Goal: Task Accomplishment & Management: Manage account settings

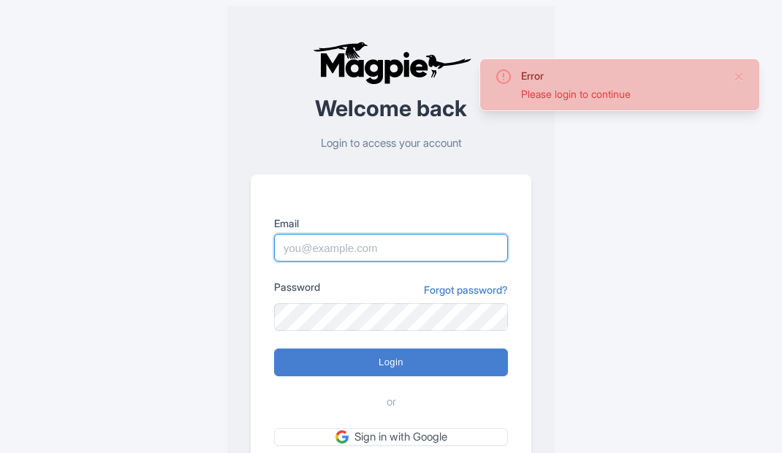
type input "[PERSON_NAME][EMAIL_ADDRESS][DOMAIN_NAME]"
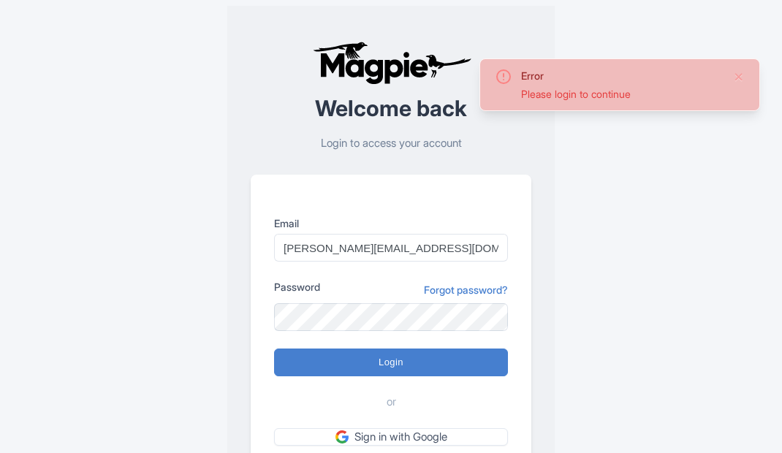
click at [274, 349] on input "Login" at bounding box center [391, 363] width 234 height 28
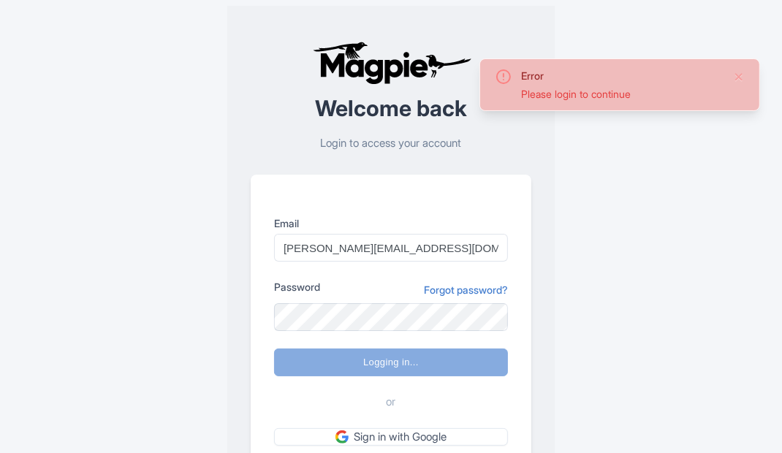
type input "Logging in..."
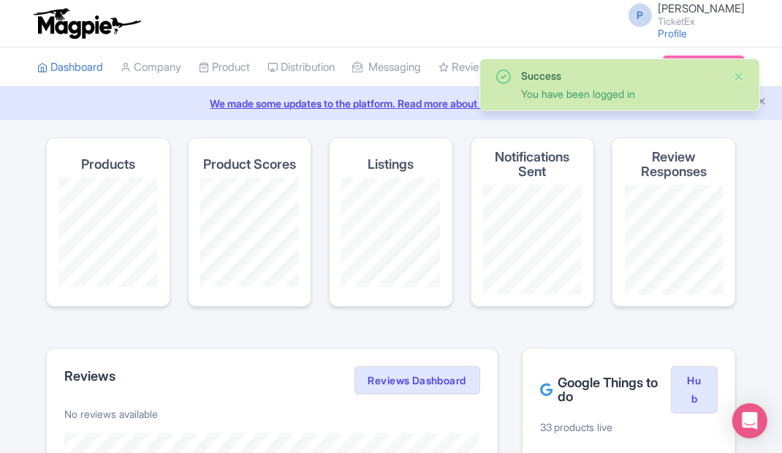
click at [742, 82] on button "Close" at bounding box center [739, 77] width 12 height 18
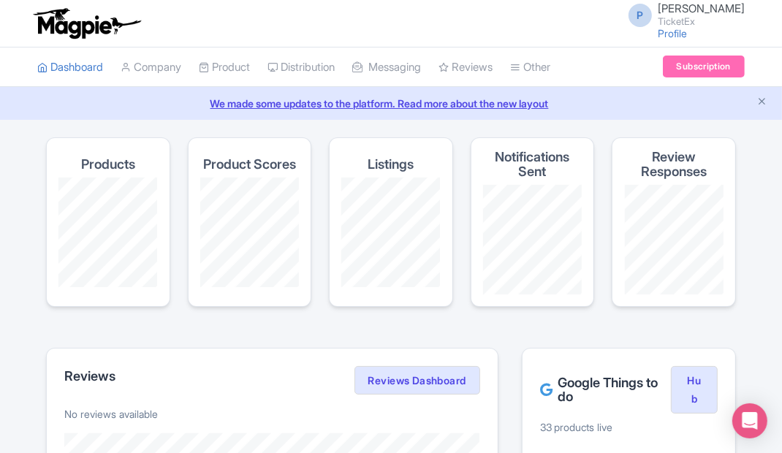
click at [244, 72] on link "Product" at bounding box center [224, 68] width 51 height 40
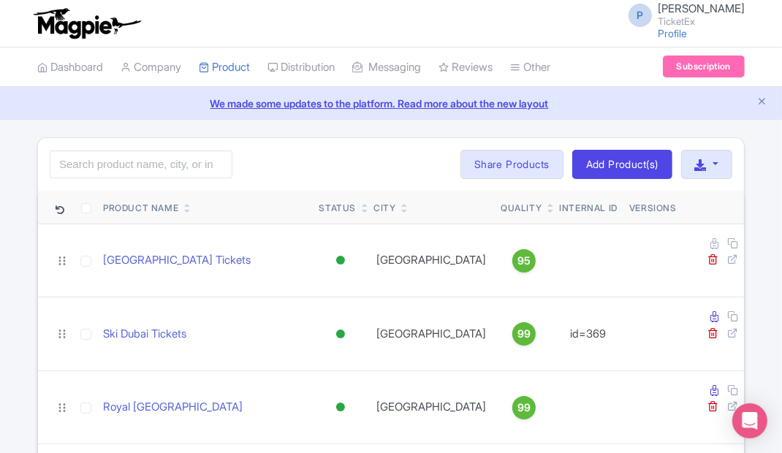
click at [172, 77] on link "Company" at bounding box center [151, 68] width 61 height 40
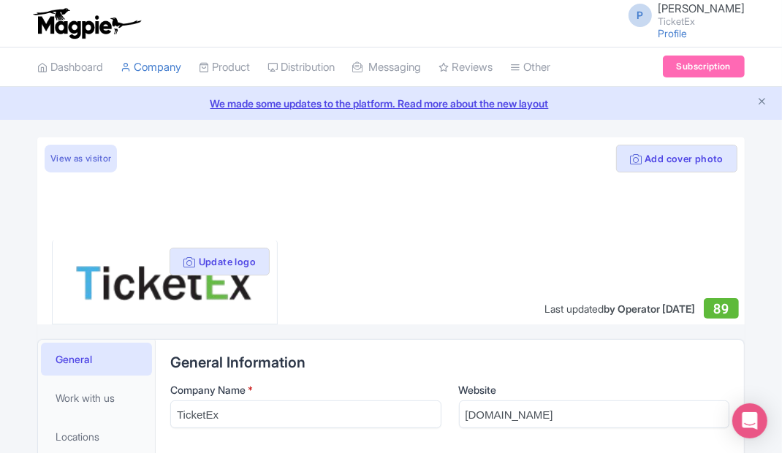
click at [67, 65] on link "Dashboard" at bounding box center [70, 68] width 66 height 40
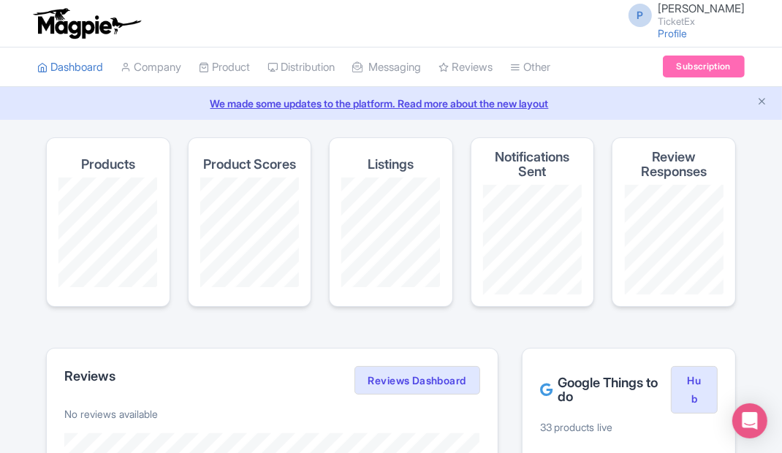
click at [228, 71] on link "Product" at bounding box center [224, 68] width 51 height 40
click at [0, 0] on link "My Products" at bounding box center [0, 0] width 0 height 0
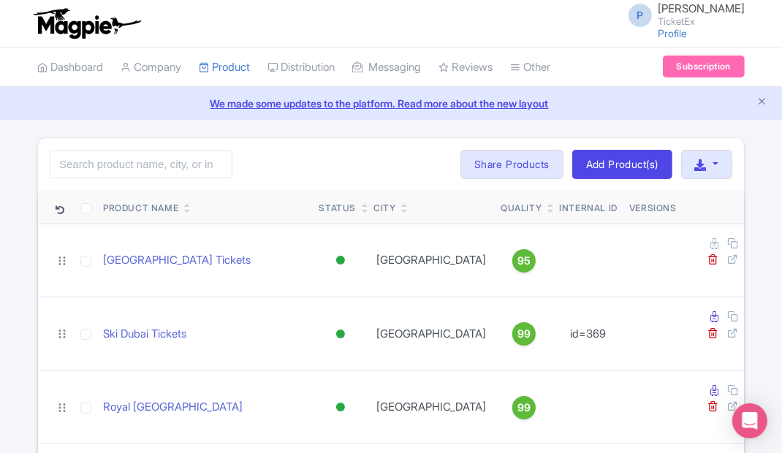
click at [88, 57] on link "Dashboard" at bounding box center [70, 68] width 66 height 40
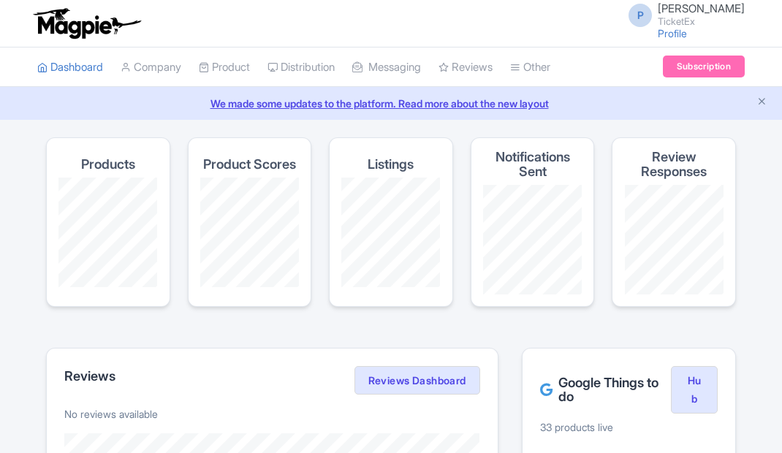
scroll to position [225, 0]
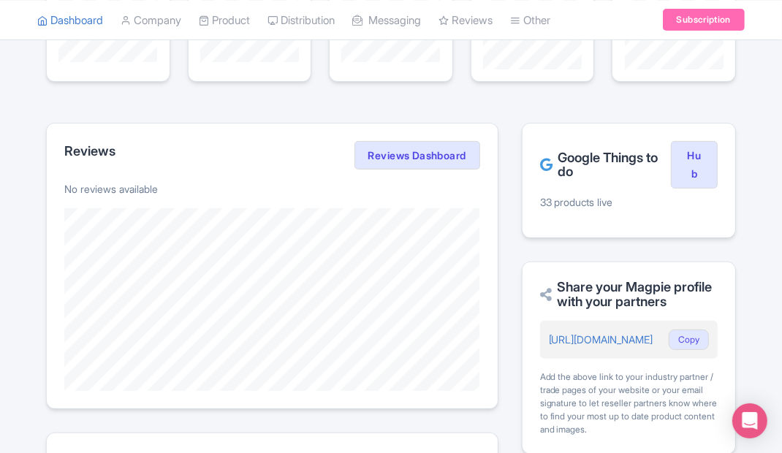
click at [577, 202] on p "33 products live" at bounding box center [629, 201] width 178 height 15
click at [569, 157] on h2 "Google Things to do" at bounding box center [605, 165] width 131 height 29
click at [694, 161] on link "Hub" at bounding box center [694, 165] width 47 height 48
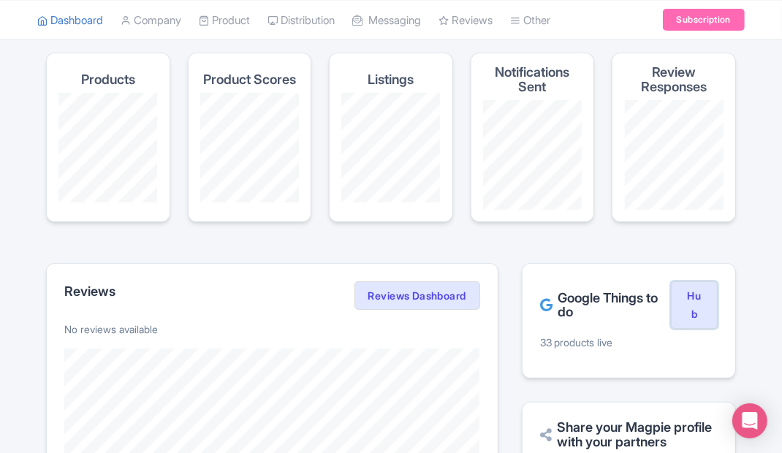
scroll to position [0, 0]
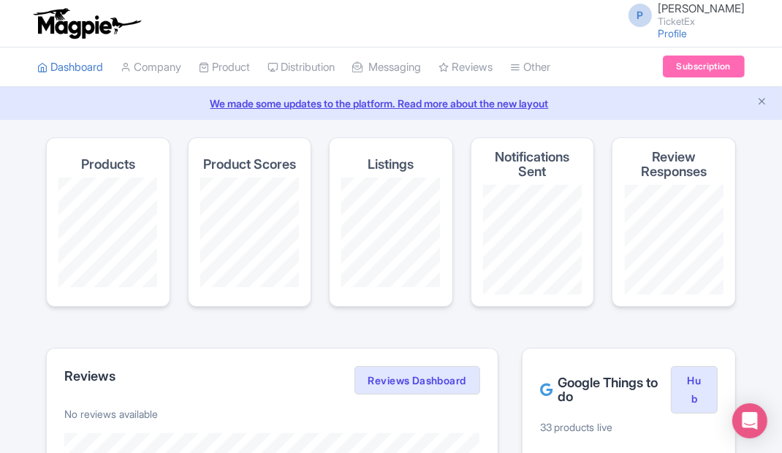
click at [85, 75] on link "Dashboard" at bounding box center [70, 68] width 66 height 40
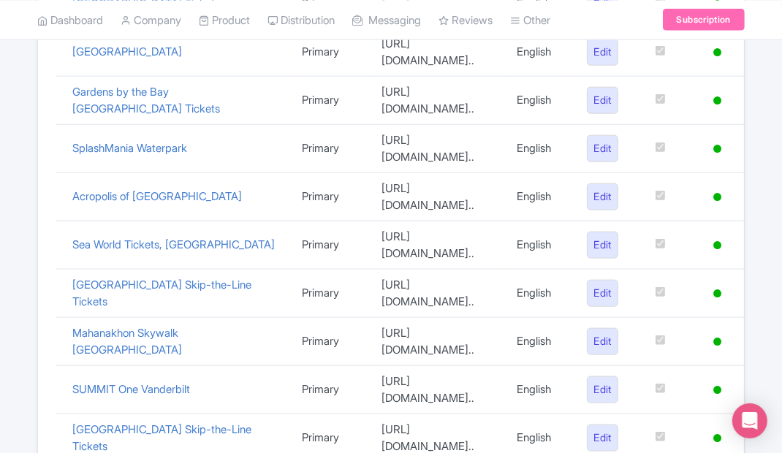
scroll to position [1017, 0]
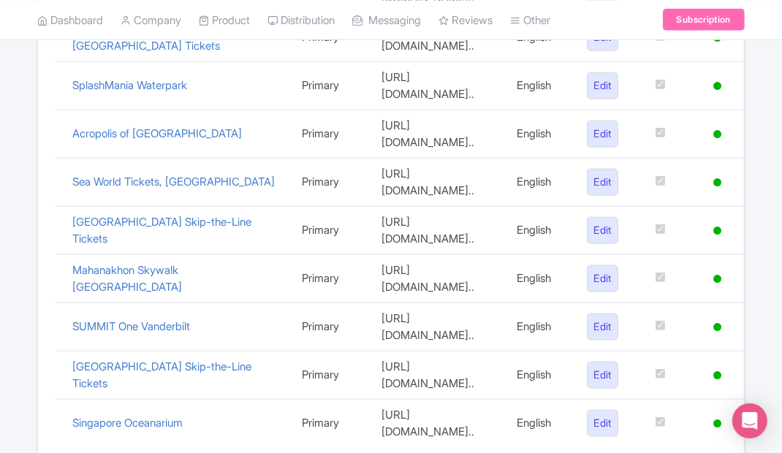
scroll to position [1083, 0]
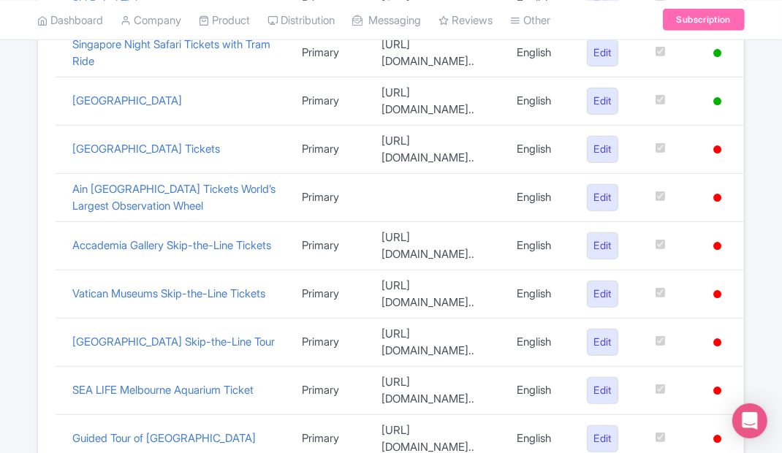
scroll to position [579, 0]
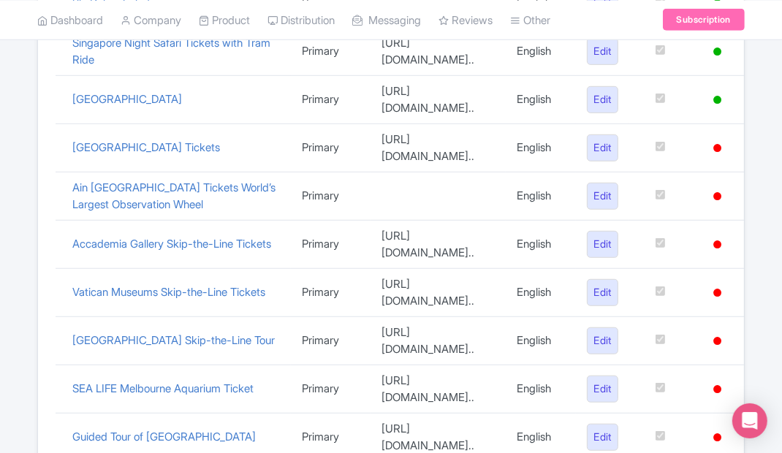
click at [713, 192] on icon at bounding box center [717, 196] width 8 height 8
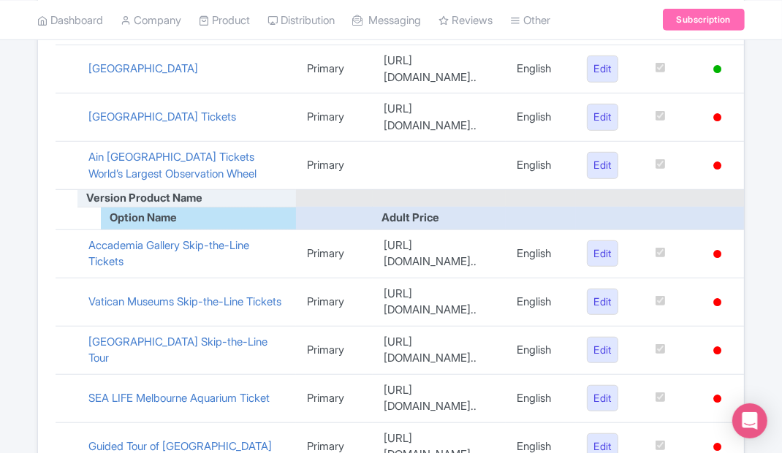
click at [715, 113] on icon at bounding box center [717, 117] width 8 height 8
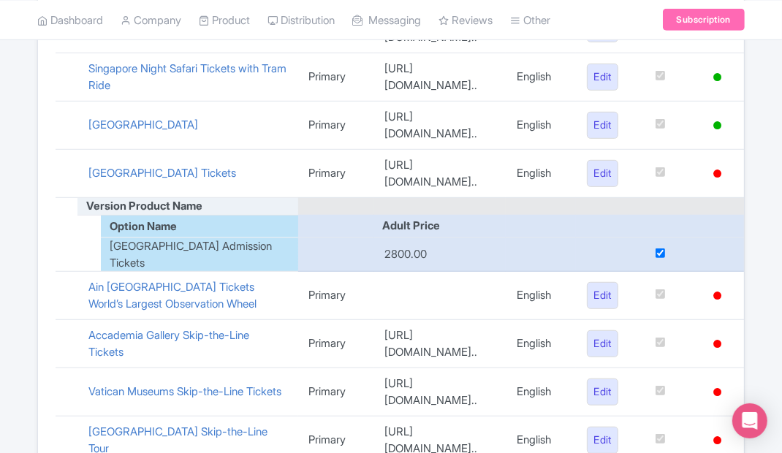
scroll to position [550, 0]
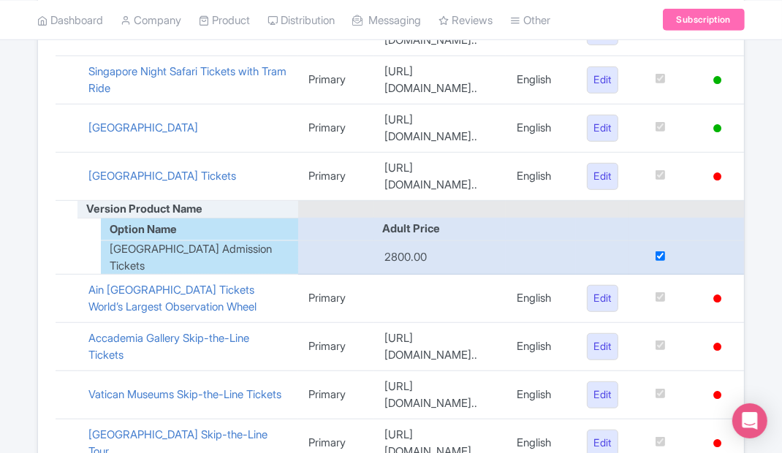
click at [721, 124] on icon at bounding box center [717, 128] width 8 height 8
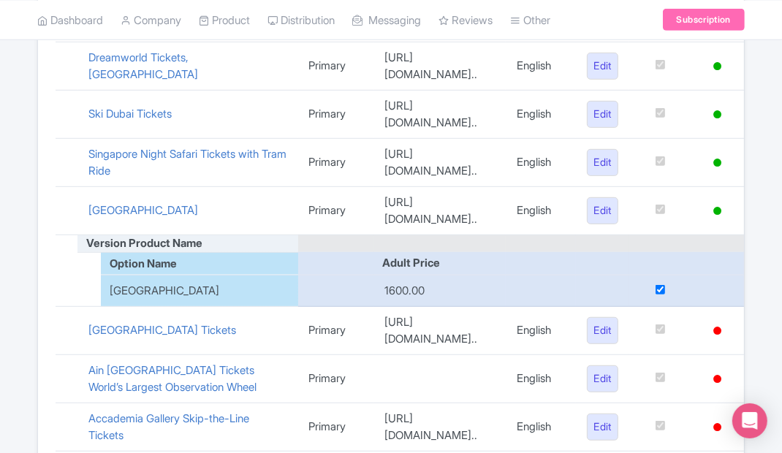
scroll to position [431, 0]
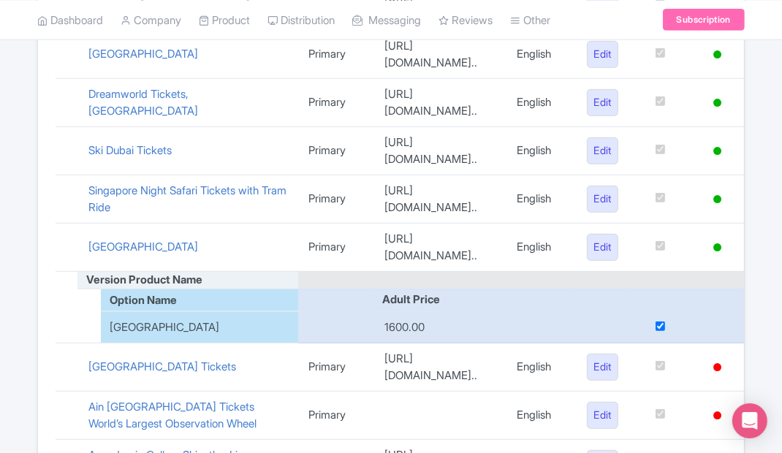
click at [715, 195] on icon at bounding box center [717, 199] width 8 height 8
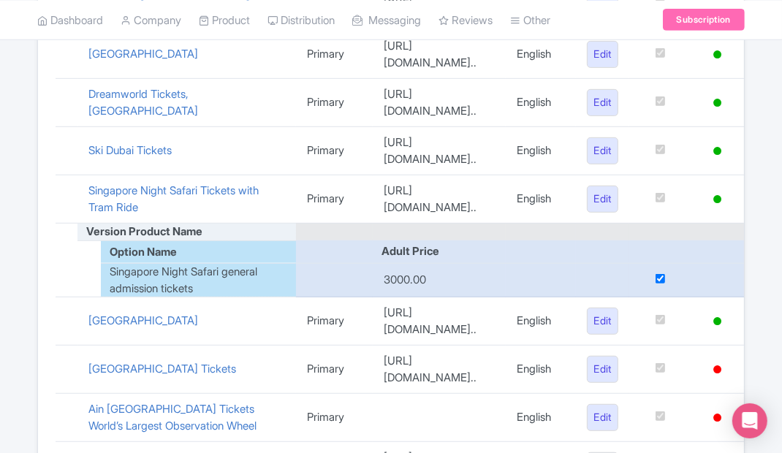
click at [716, 147] on icon at bounding box center [717, 151] width 8 height 8
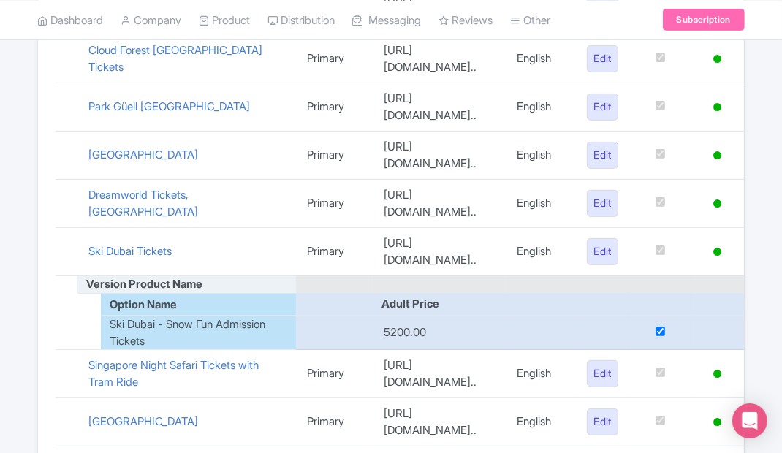
scroll to position [330, 0]
click at [716, 200] on icon at bounding box center [717, 204] width 8 height 8
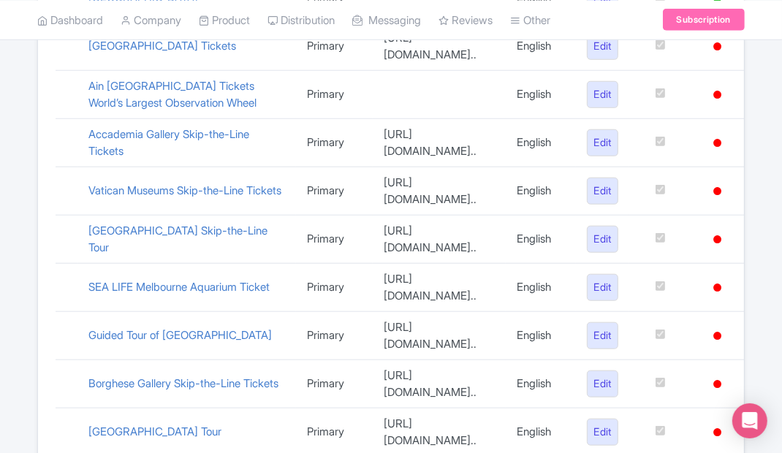
scroll to position [959, 0]
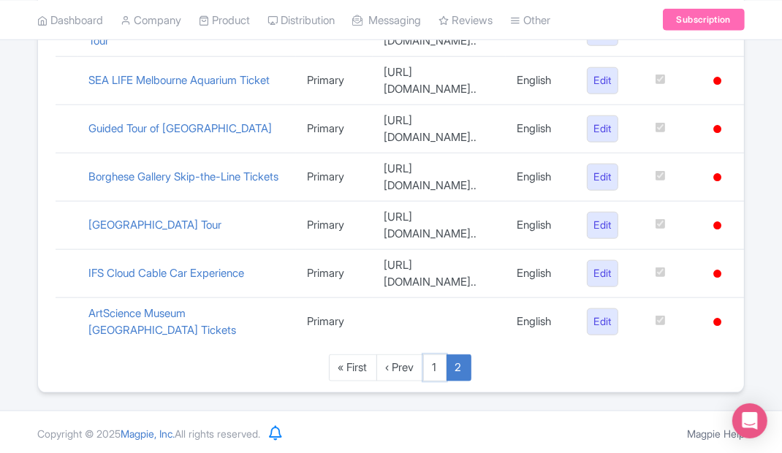
click at [435, 382] on link "1" at bounding box center [434, 367] width 23 height 27
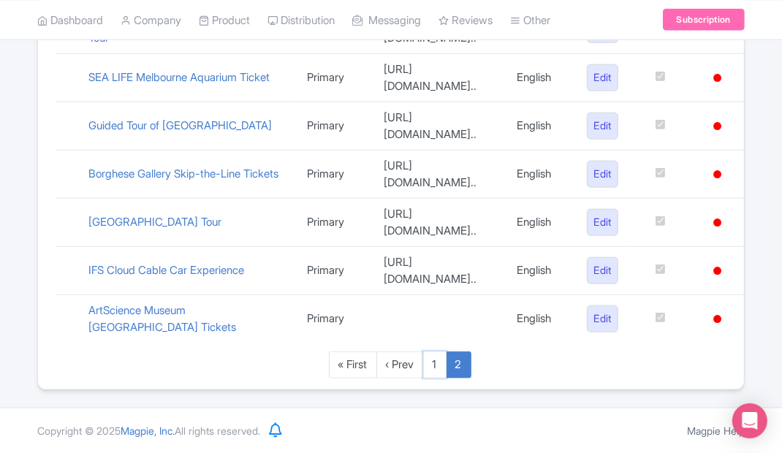
scroll to position [1023, 0]
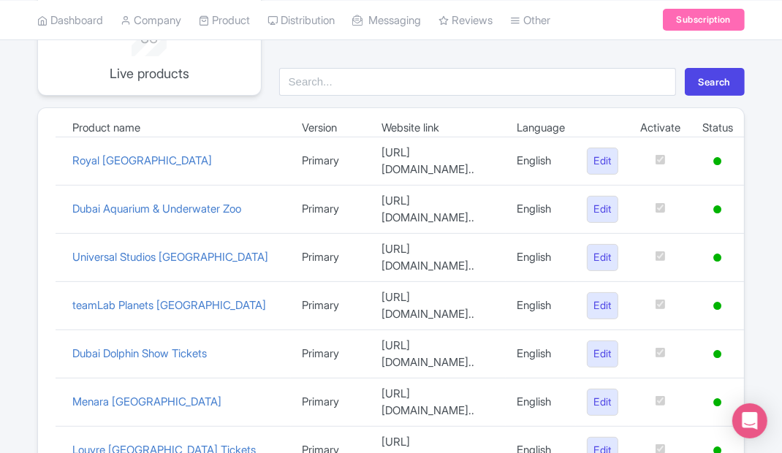
scroll to position [184, 0]
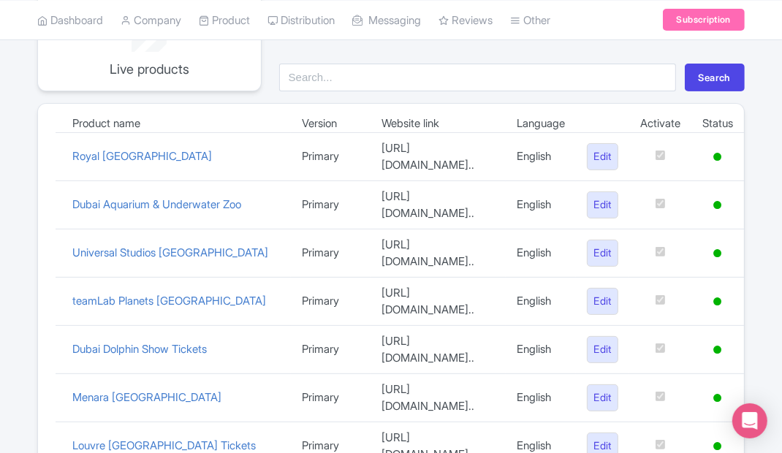
click at [128, 197] on link "Dubai Aquarium & Underwater Zoo" at bounding box center [156, 204] width 169 height 14
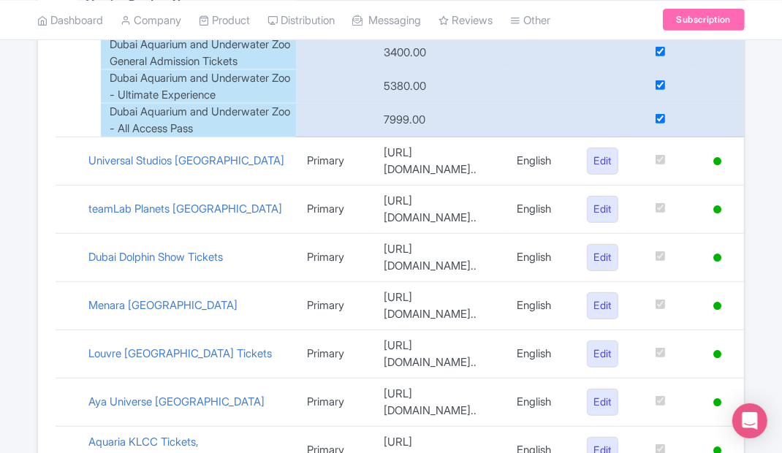
scroll to position [415, 0]
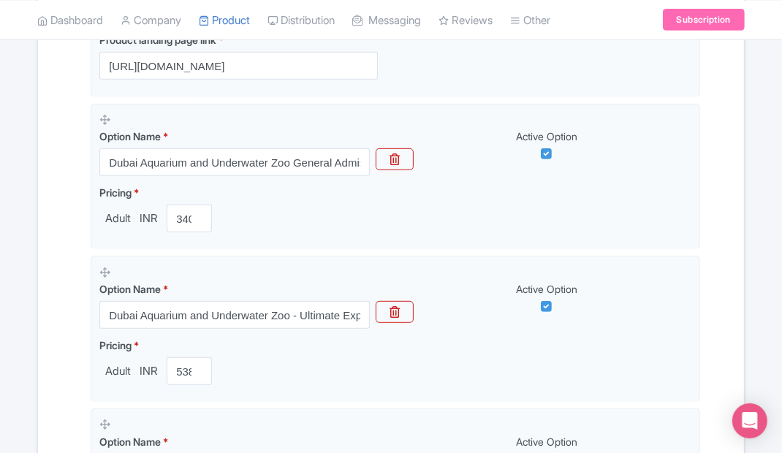
scroll to position [413, 0]
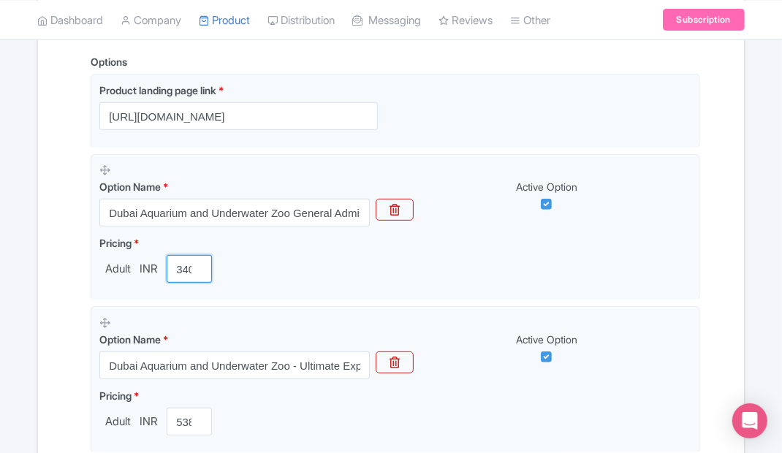
click at [199, 283] on input "3400.00" at bounding box center [189, 269] width 45 height 28
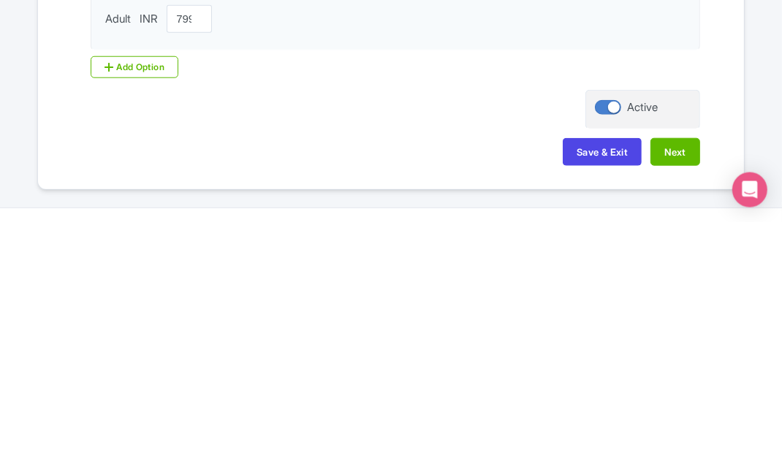
scroll to position [777, 0]
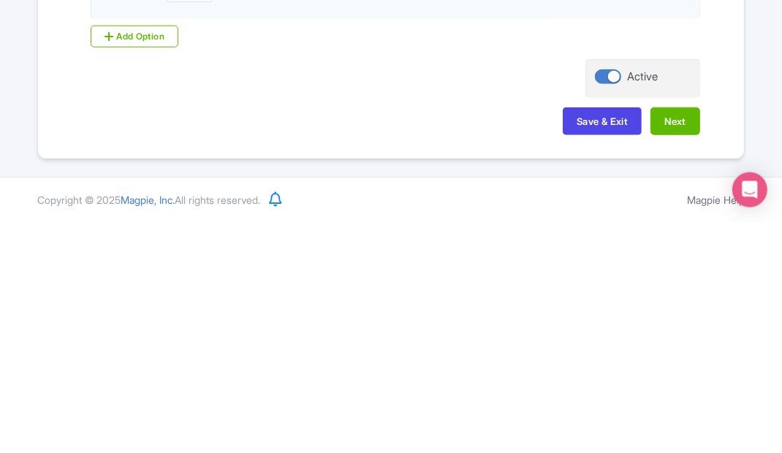
type input "2800.00"
click at [680, 354] on button "Next" at bounding box center [675, 352] width 50 height 28
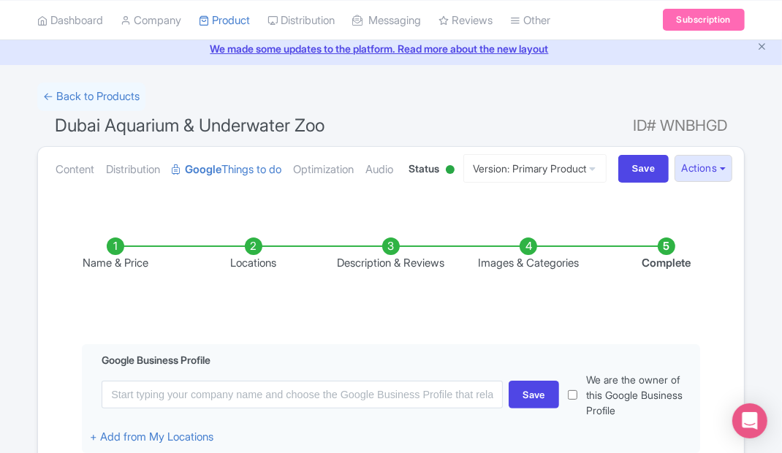
scroll to position [0, 0]
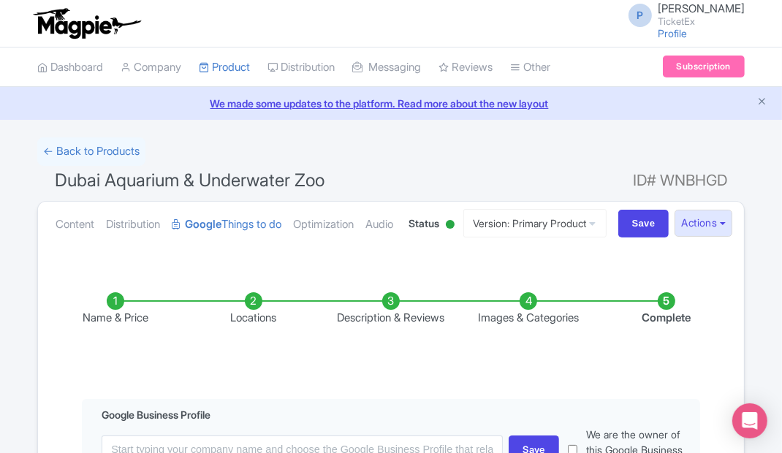
click at [67, 72] on link "Dashboard" at bounding box center [70, 68] width 66 height 40
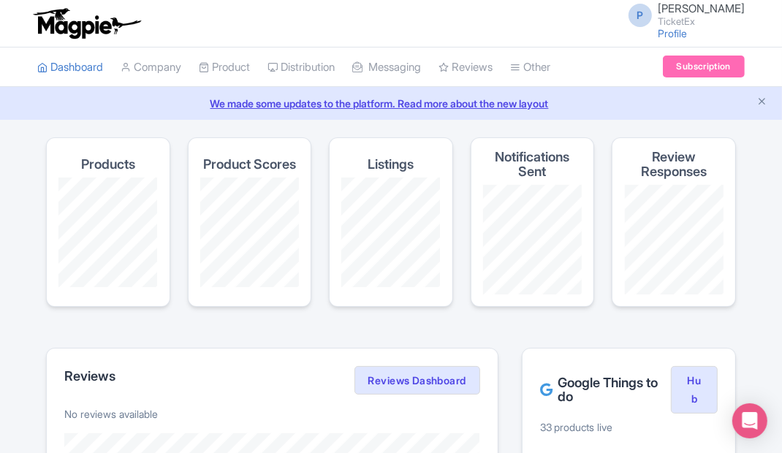
click at [162, 67] on link "Company" at bounding box center [151, 68] width 61 height 40
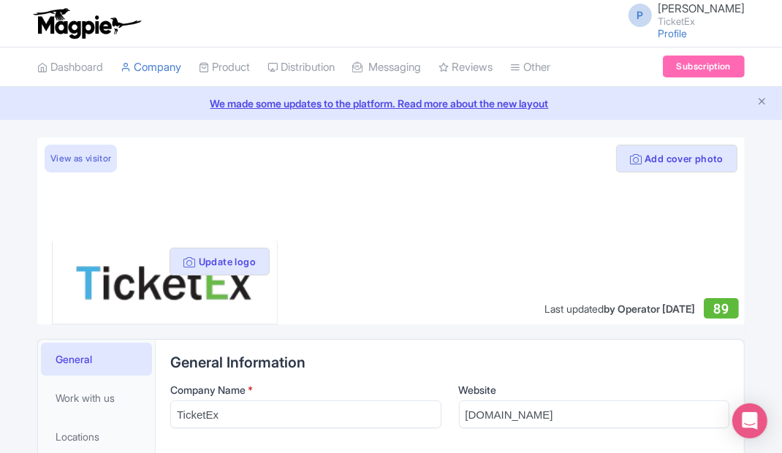
click at [229, 67] on link "Product" at bounding box center [224, 68] width 51 height 40
click at [0, 0] on link "My Products" at bounding box center [0, 0] width 0 height 0
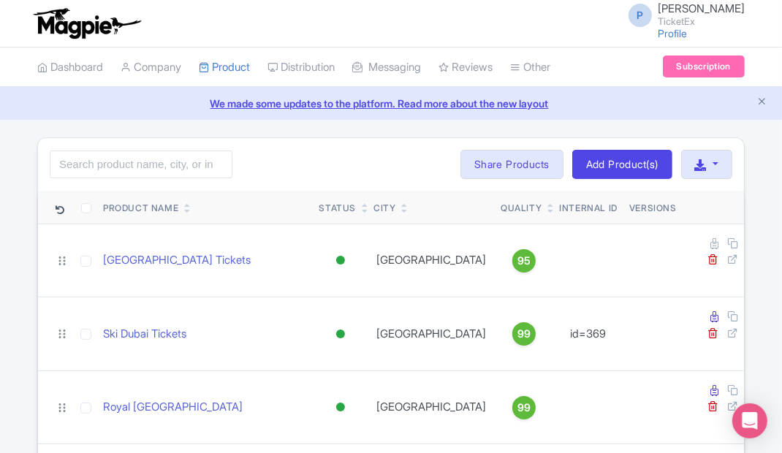
click at [74, 76] on link "Dashboard" at bounding box center [70, 68] width 66 height 40
